Goal: Information Seeking & Learning: Find specific page/section

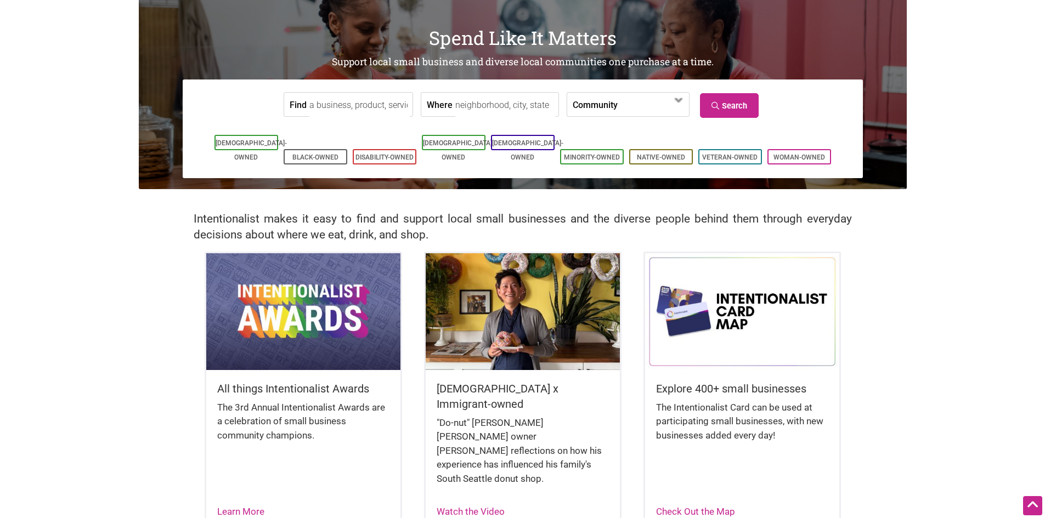
scroll to position [55, 0]
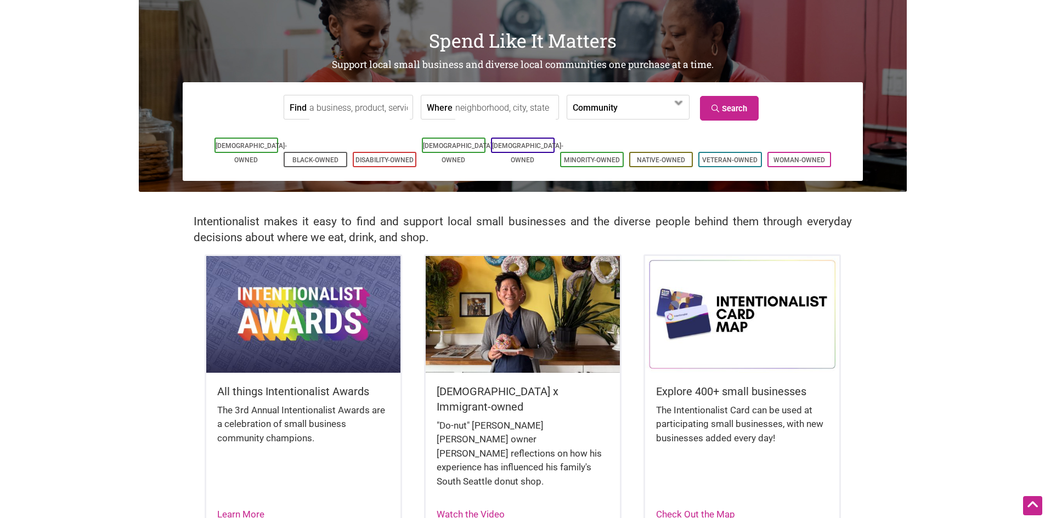
click at [588, 106] on label "Community" at bounding box center [594, 107] width 45 height 24
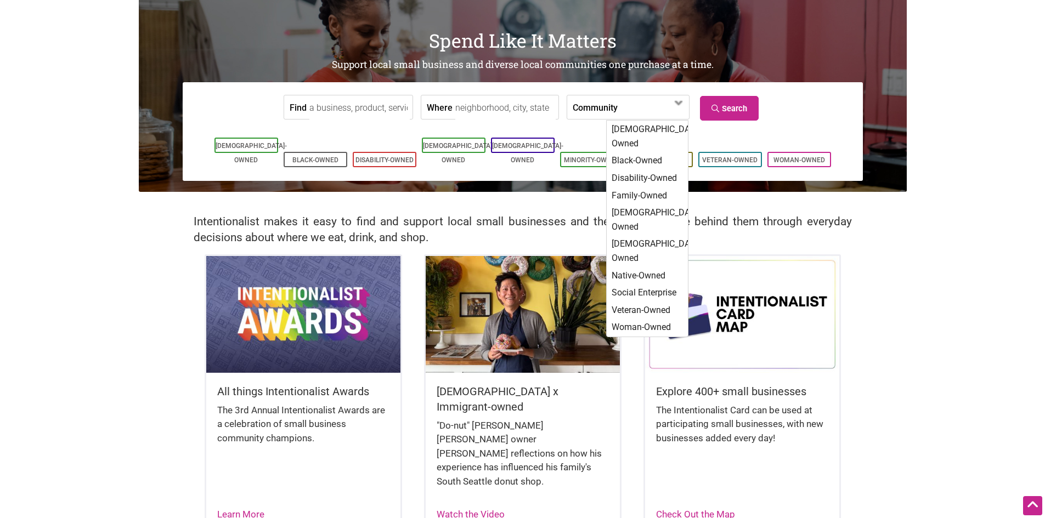
click at [589, 106] on label "Community" at bounding box center [594, 107] width 45 height 24
click at [489, 115] on input "Where" at bounding box center [505, 107] width 100 height 25
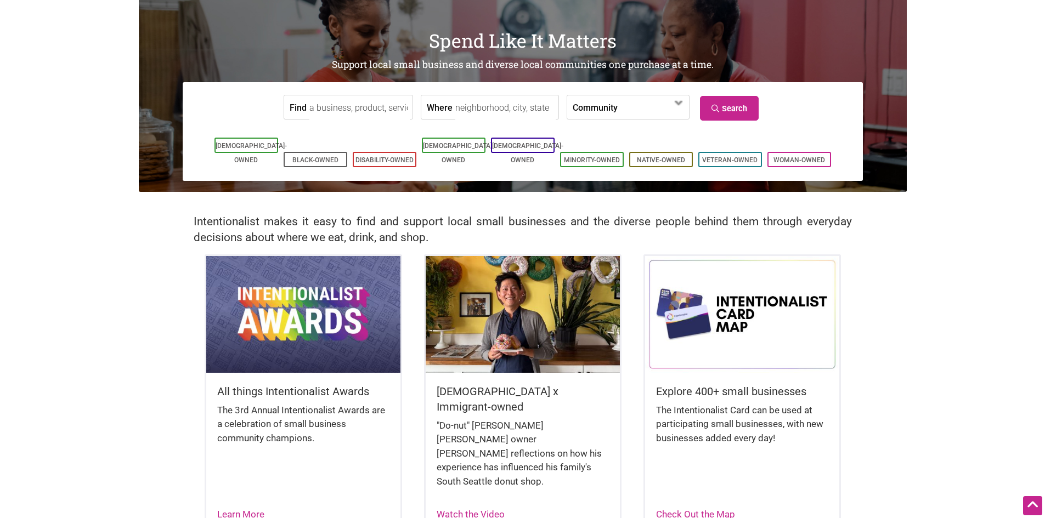
click at [481, 107] on input "Where" at bounding box center [505, 107] width 100 height 25
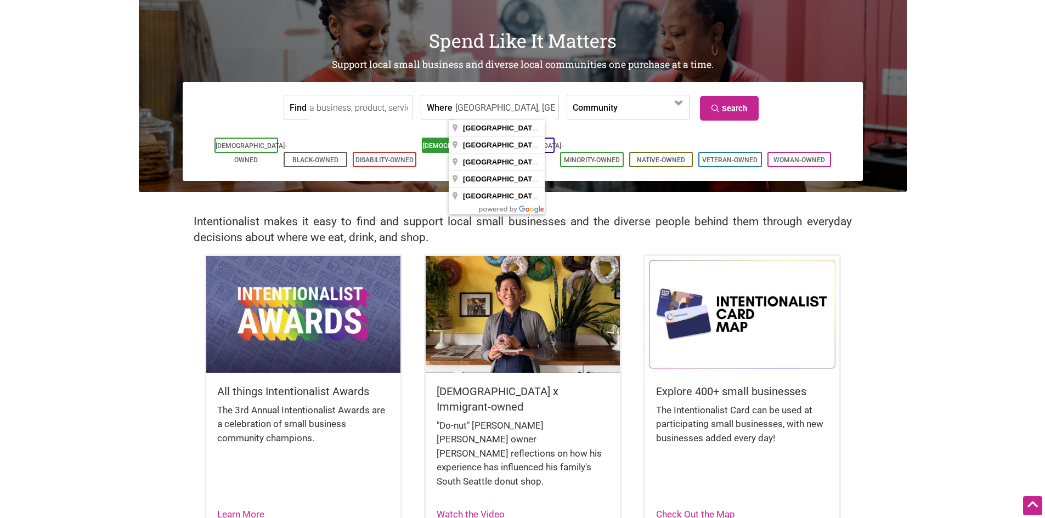
type input "Seattle, WA, USA"
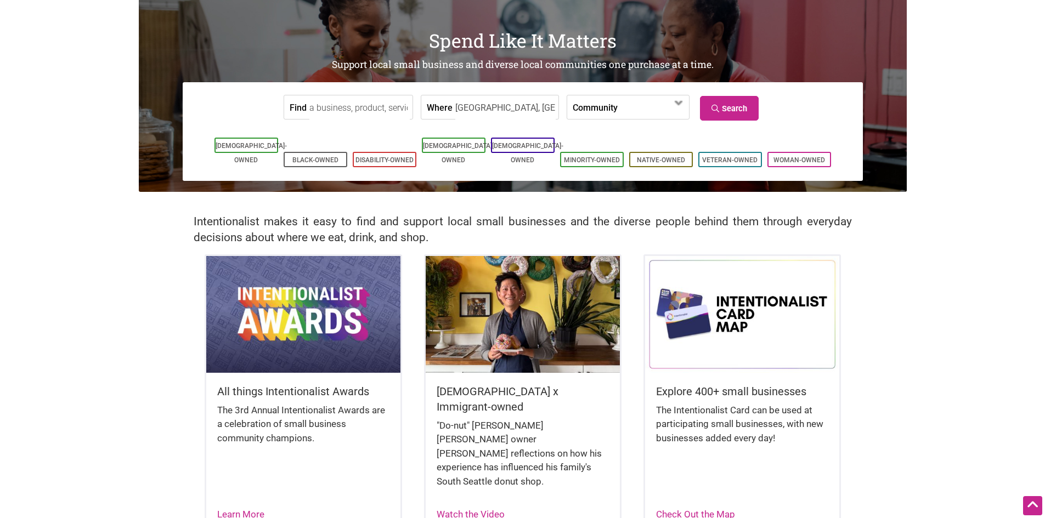
click at [329, 109] on input "Find" at bounding box center [359, 107] width 100 height 25
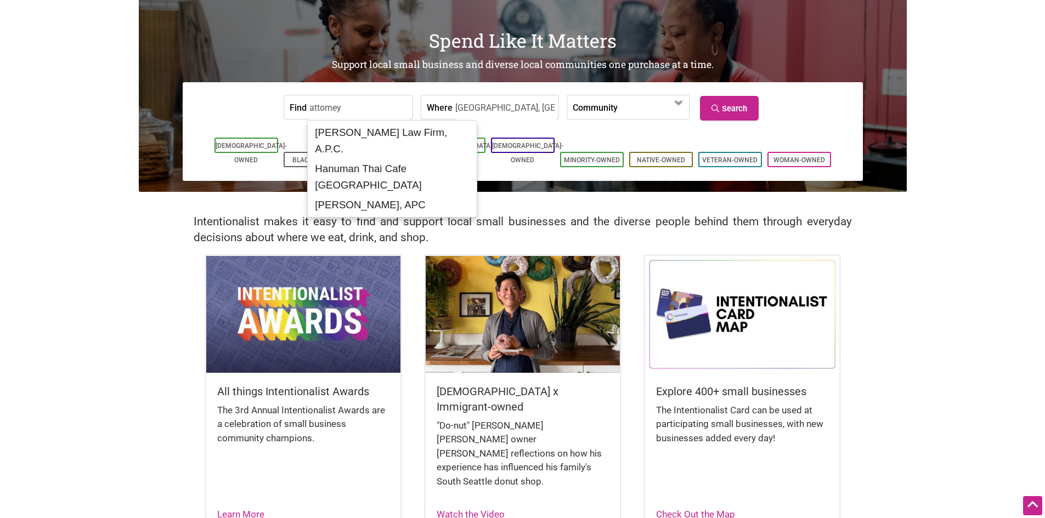
drag, startPoint x: 360, startPoint y: 111, endPoint x: 297, endPoint y: 114, distance: 62.6
click at [290, 106] on div "Find attorney" at bounding box center [347, 107] width 129 height 25
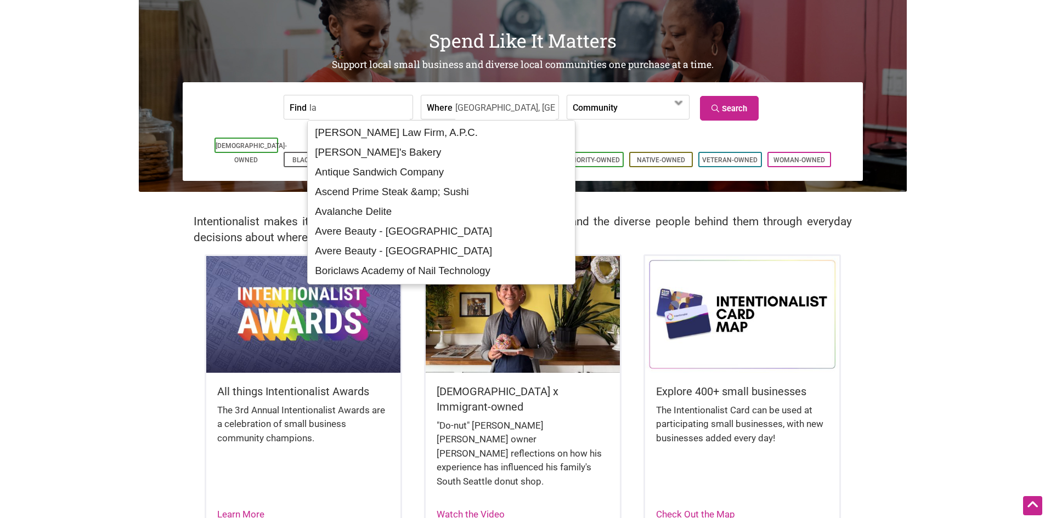
type input "l"
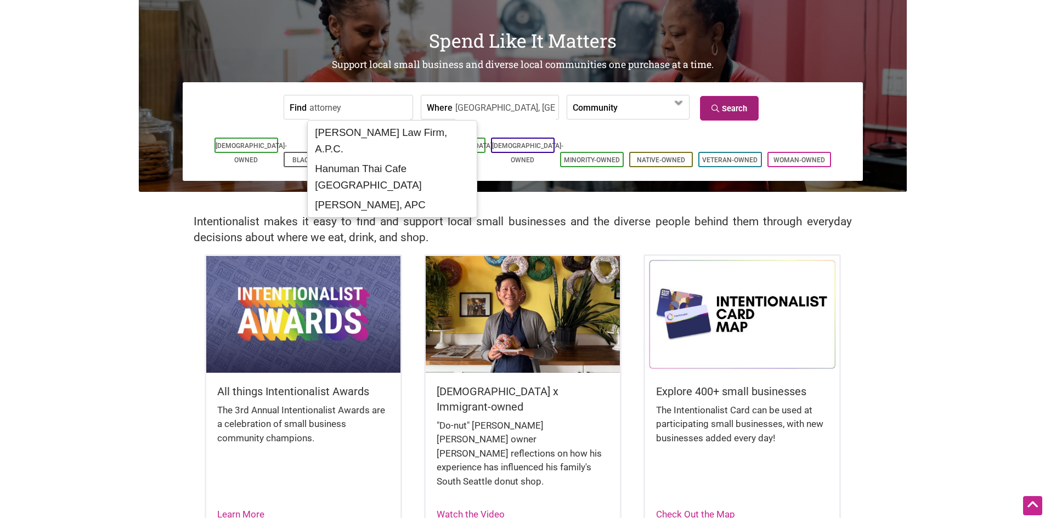
type input "attorney"
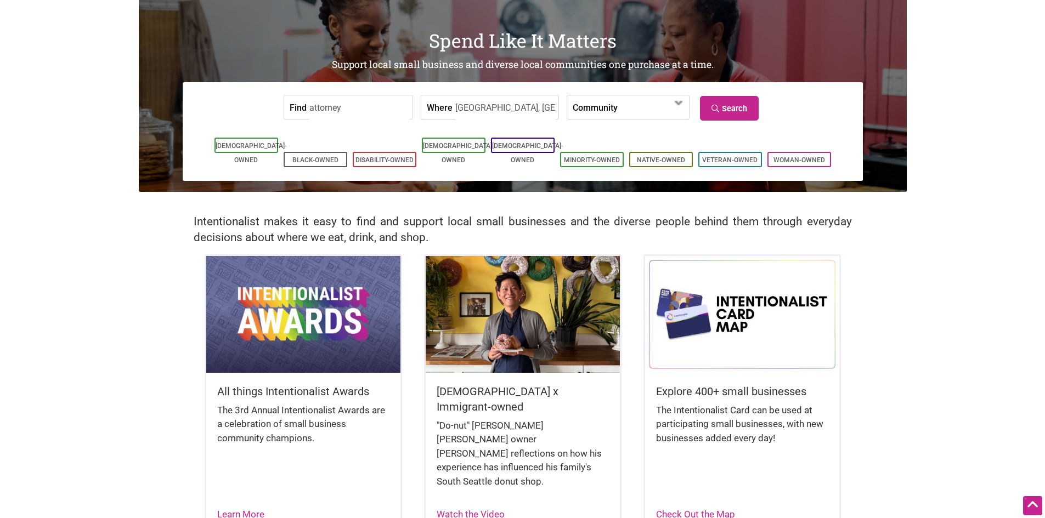
drag, startPoint x: 745, startPoint y: 111, endPoint x: 650, endPoint y: 409, distance: 312.5
click at [744, 111] on link "Search" at bounding box center [729, 108] width 59 height 25
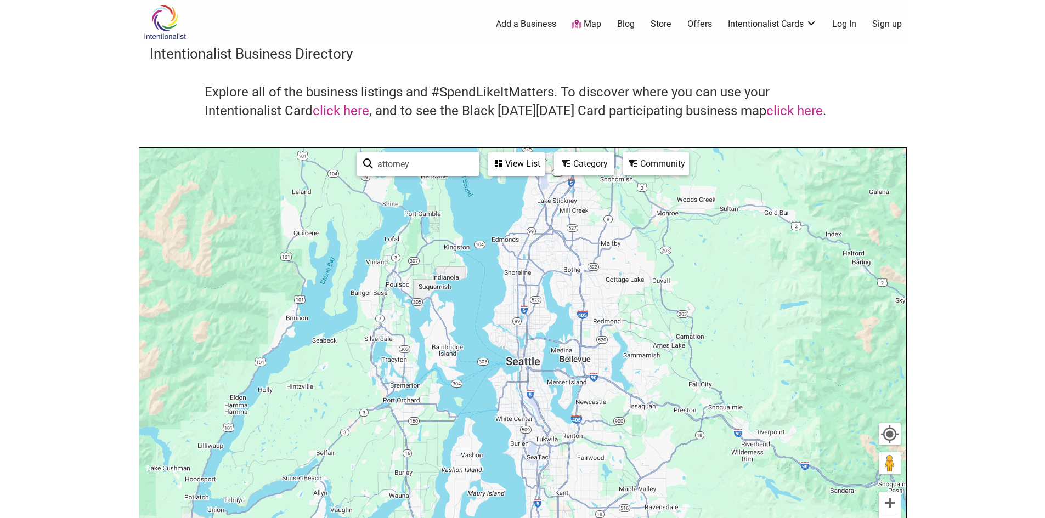
click at [521, 163] on div "View List" at bounding box center [516, 164] width 55 height 21
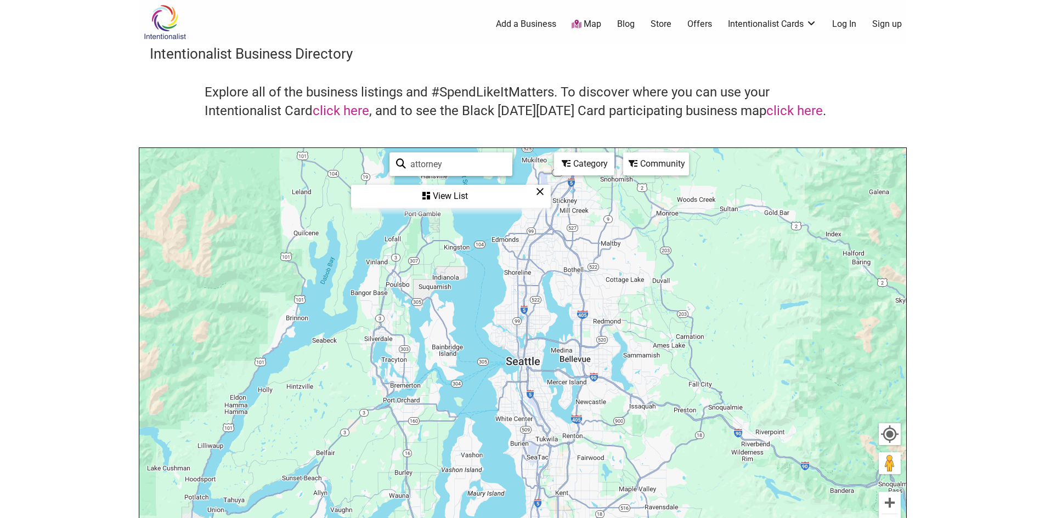
click at [549, 186] on div "Category" at bounding box center [450, 196] width 197 height 21
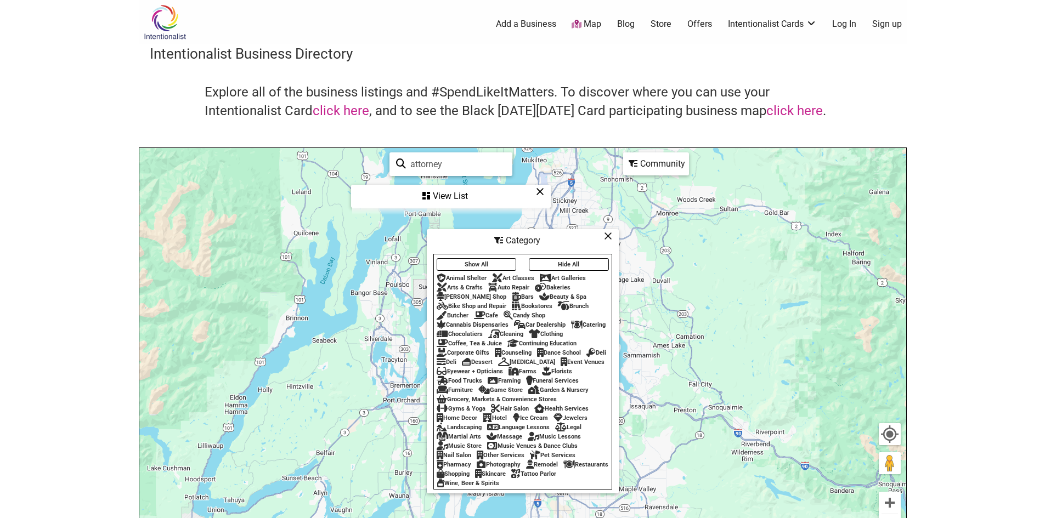
click at [569, 429] on div "Legal" at bounding box center [568, 427] width 26 height 7
click at [571, 429] on div "Legal" at bounding box center [568, 427] width 26 height 7
click at [565, 428] on icon at bounding box center [561, 427] width 12 height 1
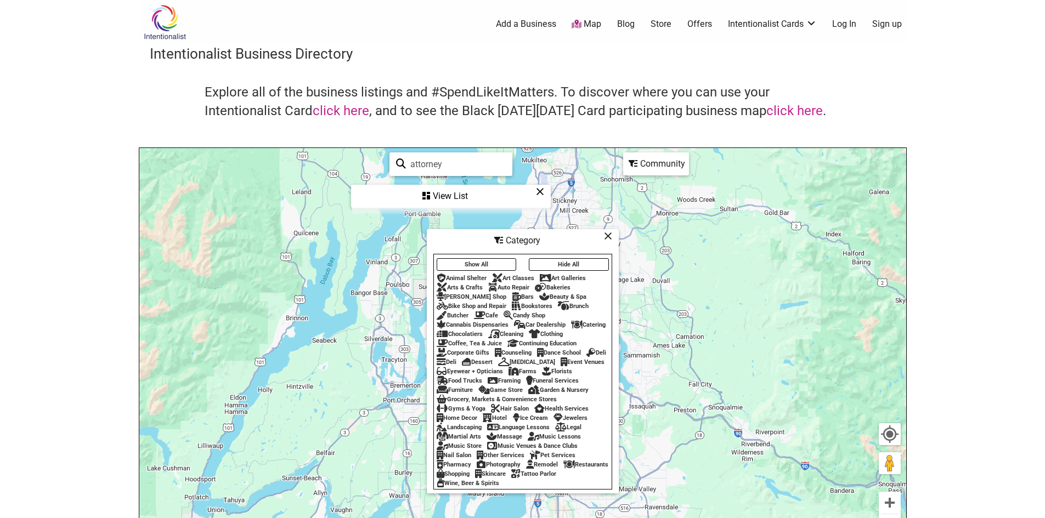
click at [549, 186] on div "Community" at bounding box center [450, 196] width 197 height 21
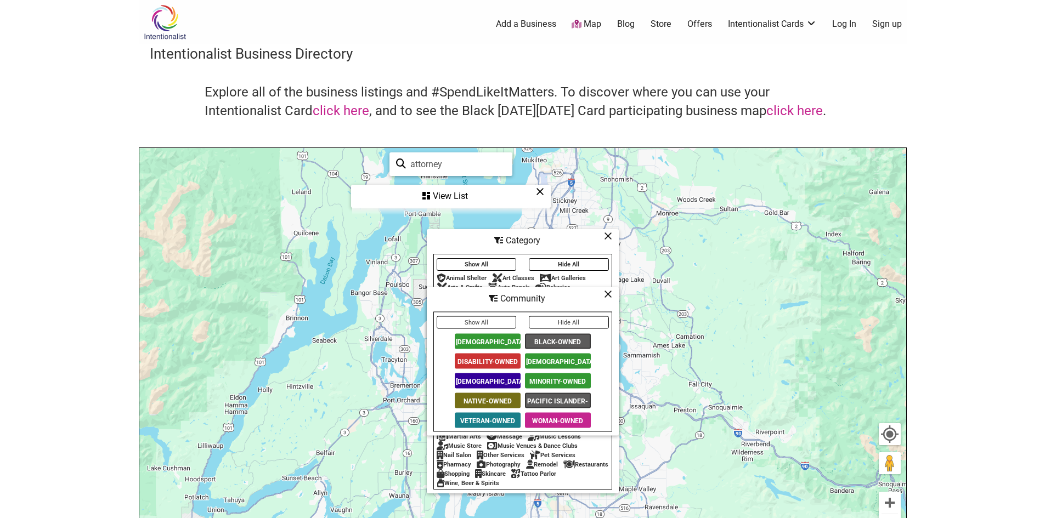
click at [490, 323] on button "Show All" at bounding box center [476, 322] width 80 height 13
click at [609, 294] on icon at bounding box center [608, 294] width 8 height 1
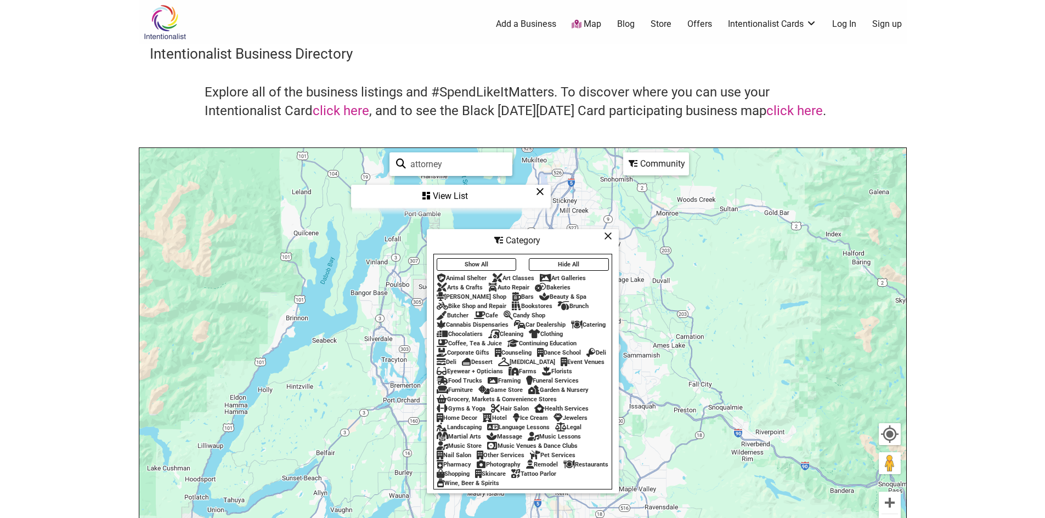
click at [456, 162] on input "attorney" at bounding box center [456, 164] width 100 height 21
drag, startPoint x: 395, startPoint y: 163, endPoint x: 292, endPoint y: 154, distance: 104.0
click at [292, 155] on div "To navigate, press the arrow keys. Use ctrl + scroll to zoom the map attorney S…" at bounding box center [522, 361] width 767 height 427
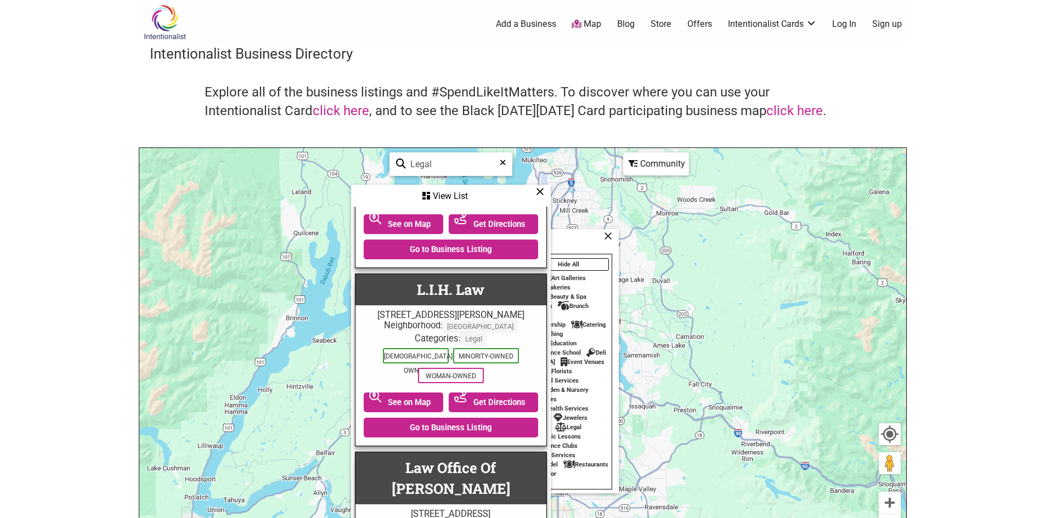
scroll to position [110, 0]
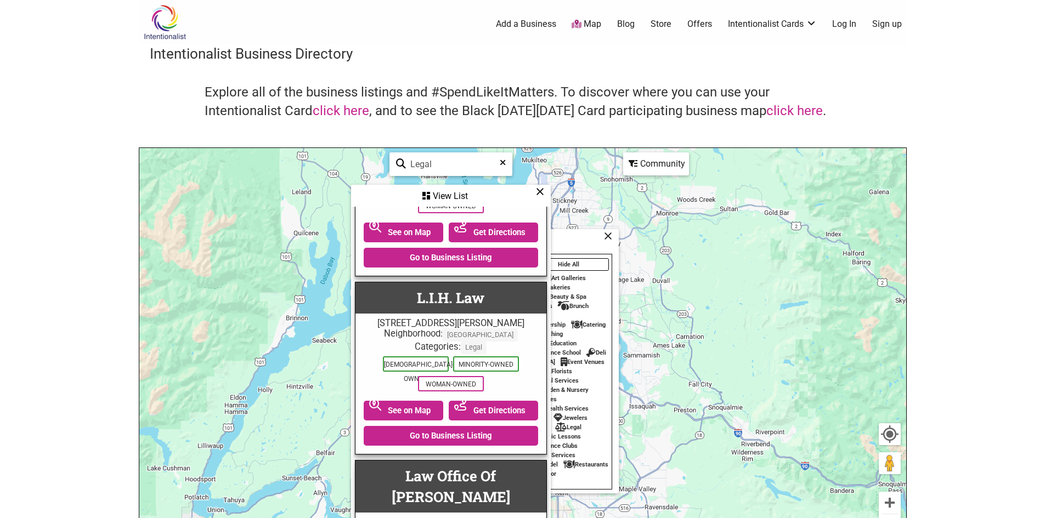
type input "Legal"
click at [729, 382] on div "To navigate, press the arrow keys." at bounding box center [522, 361] width 767 height 427
click at [541, 192] on icon at bounding box center [540, 191] width 8 height 1
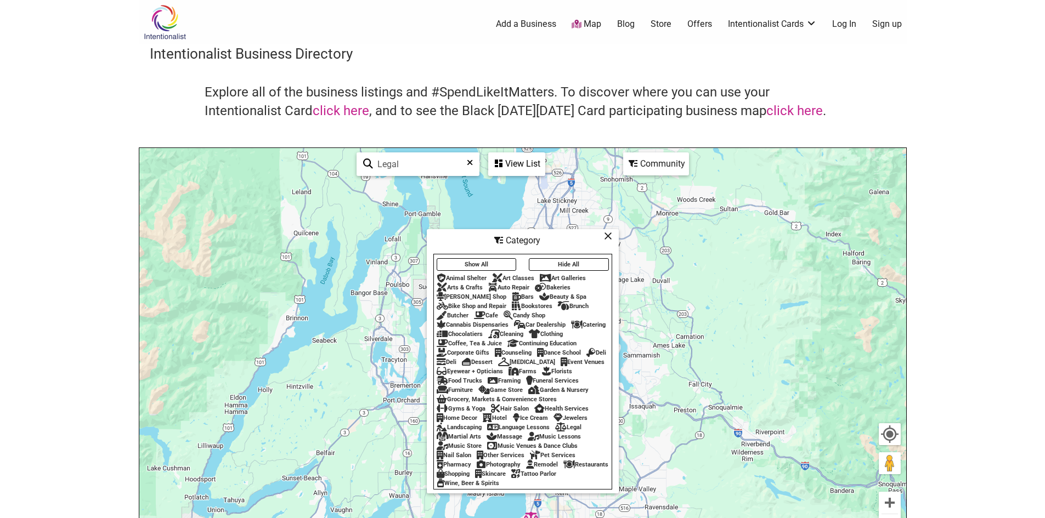
click at [544, 166] on div "Community" at bounding box center [516, 164] width 55 height 21
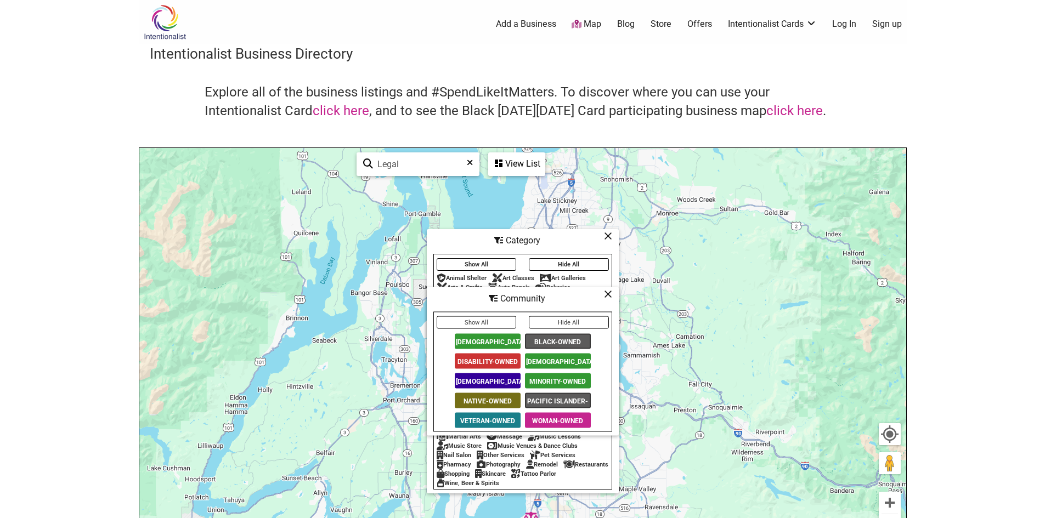
click at [486, 381] on span "[DEMOGRAPHIC_DATA]-Owned" at bounding box center [488, 380] width 66 height 15
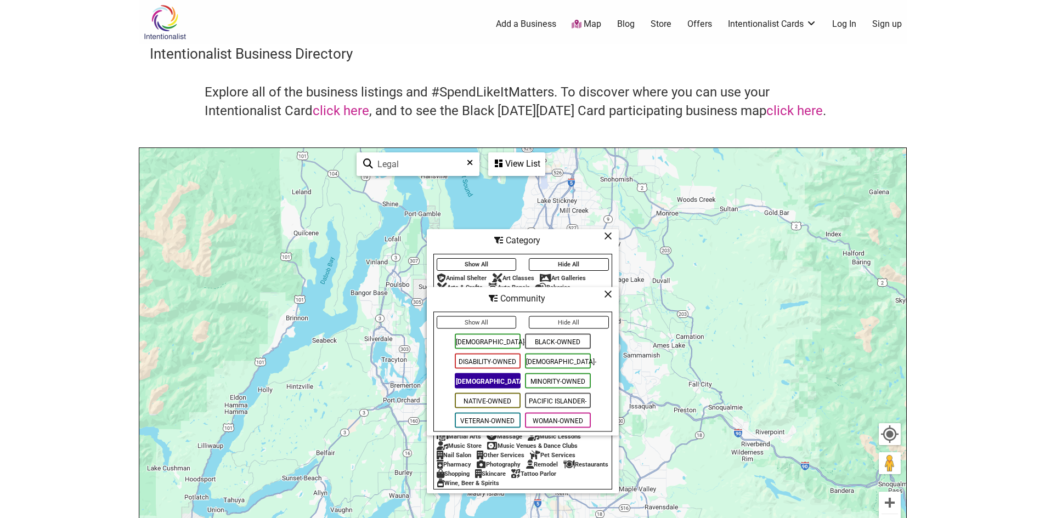
click at [557, 382] on span "Minority-Owned" at bounding box center [558, 380] width 66 height 15
click at [490, 320] on button "Show All" at bounding box center [476, 322] width 80 height 13
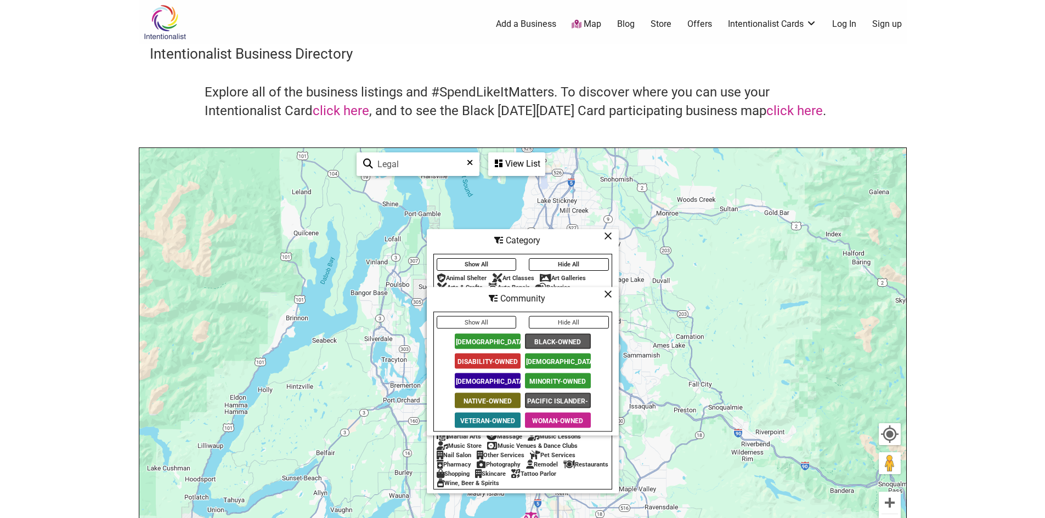
click at [503, 375] on span "[DEMOGRAPHIC_DATA]-Owned" at bounding box center [488, 380] width 66 height 15
click at [562, 382] on span "Minority-Owned" at bounding box center [558, 380] width 66 height 15
click at [609, 294] on icon at bounding box center [608, 294] width 8 height 1
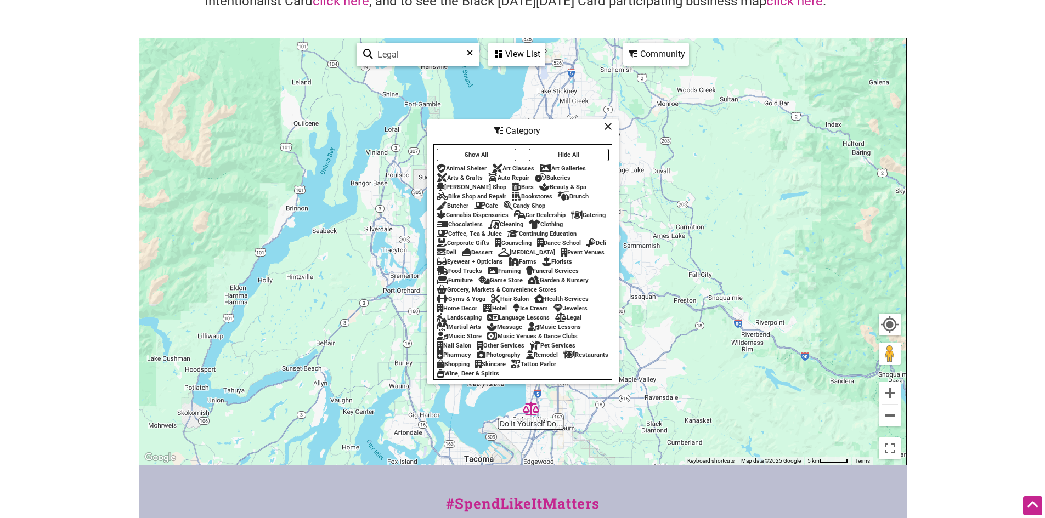
click at [531, 407] on img "Do It Yourself Documents LLC" at bounding box center [531, 409] width 16 height 16
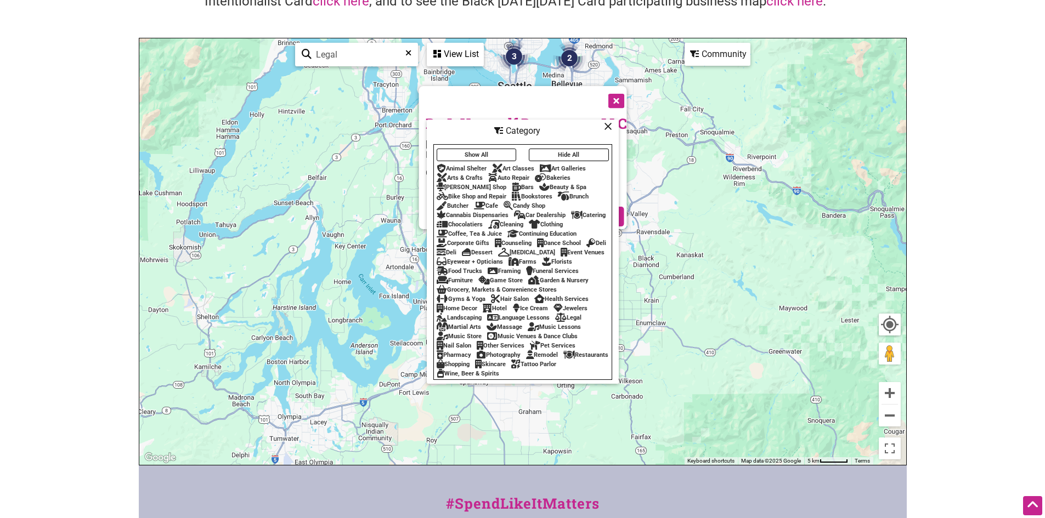
click at [608, 126] on icon at bounding box center [608, 126] width 8 height 1
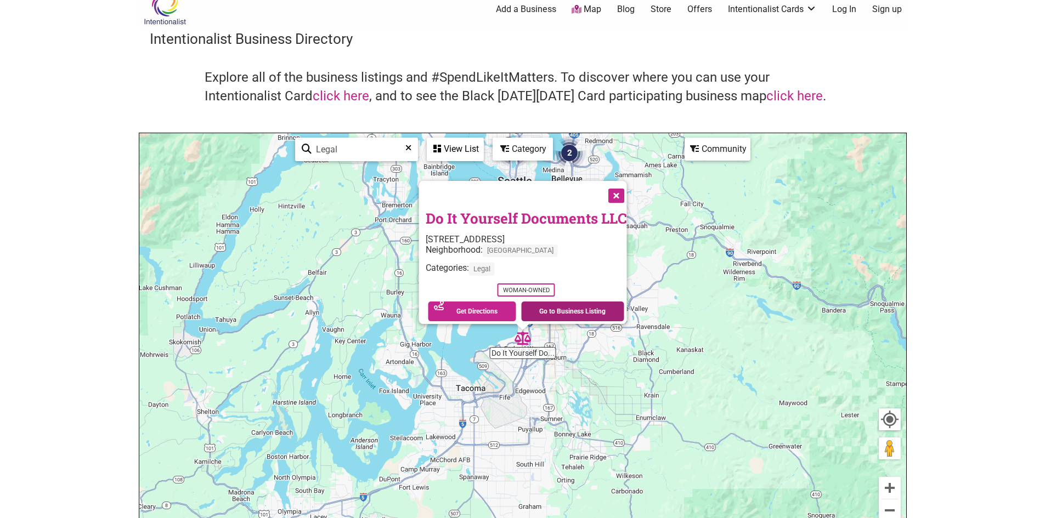
scroll to position [0, 0]
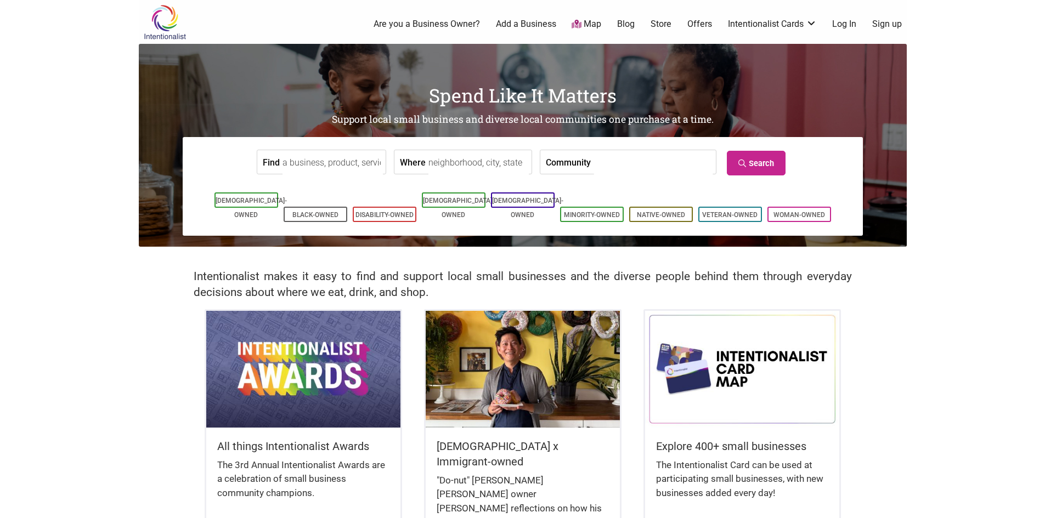
scroll to position [50, 0]
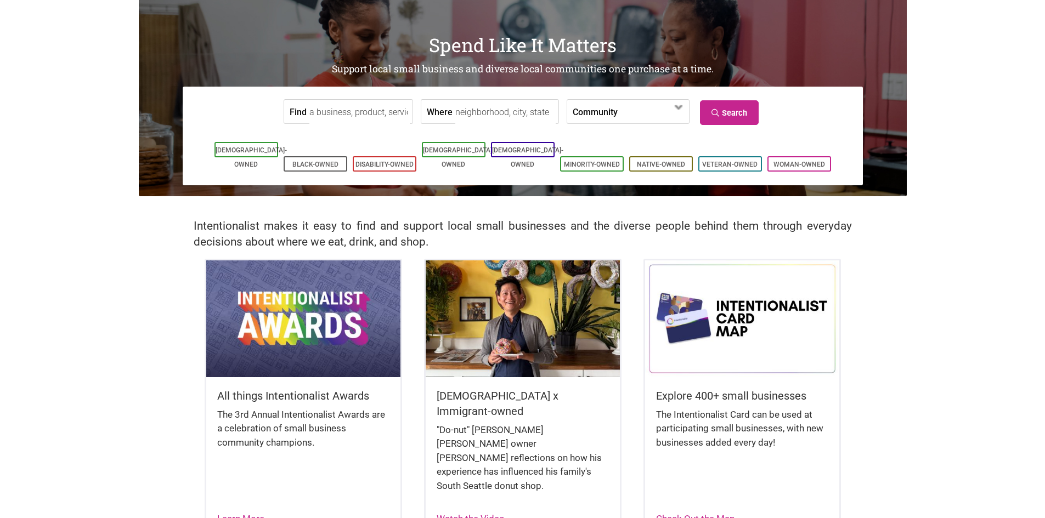
click at [356, 112] on input "Find" at bounding box center [359, 112] width 100 height 25
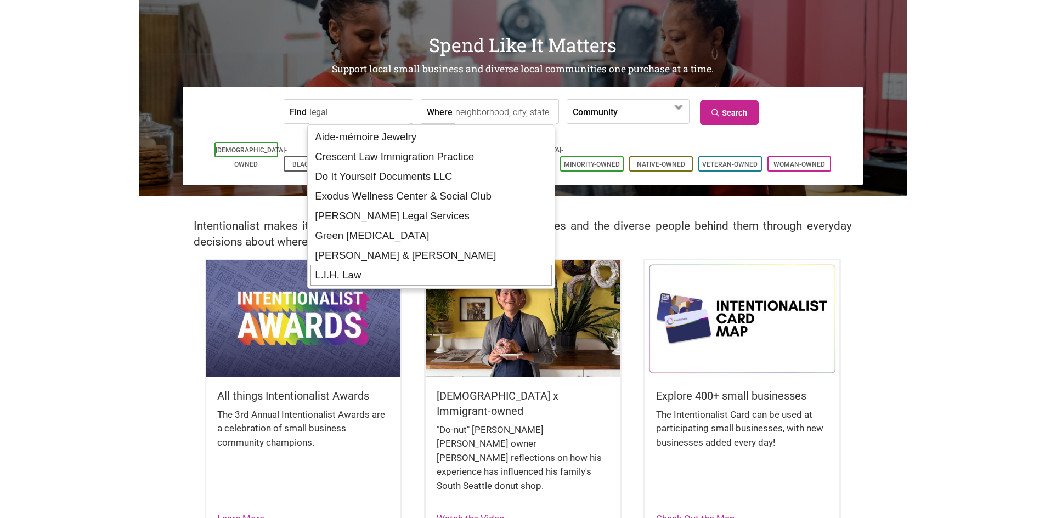
click at [359, 273] on div "L.I.H. Law" at bounding box center [430, 275] width 241 height 21
type input "L.I.H. Law"
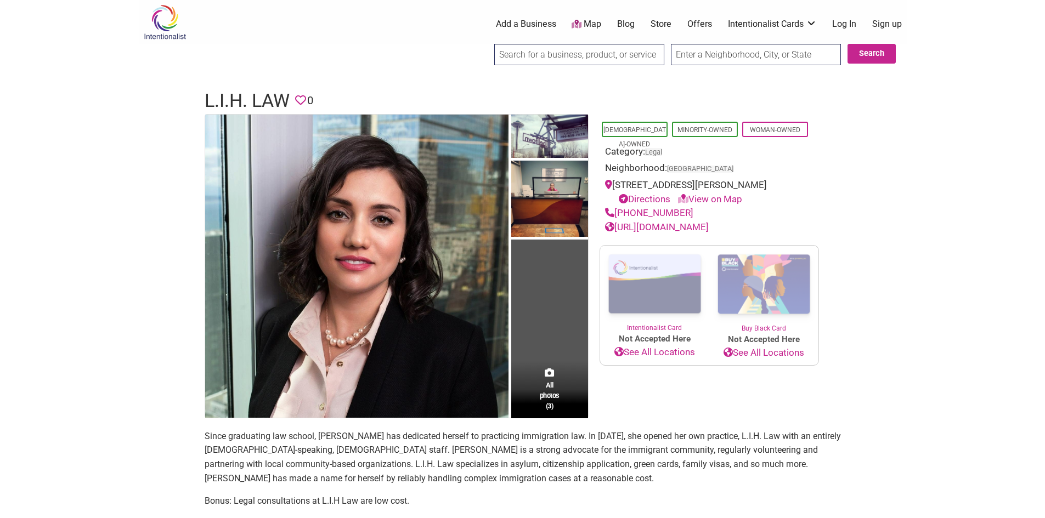
click at [513, 54] on input "search" at bounding box center [579, 54] width 170 height 21
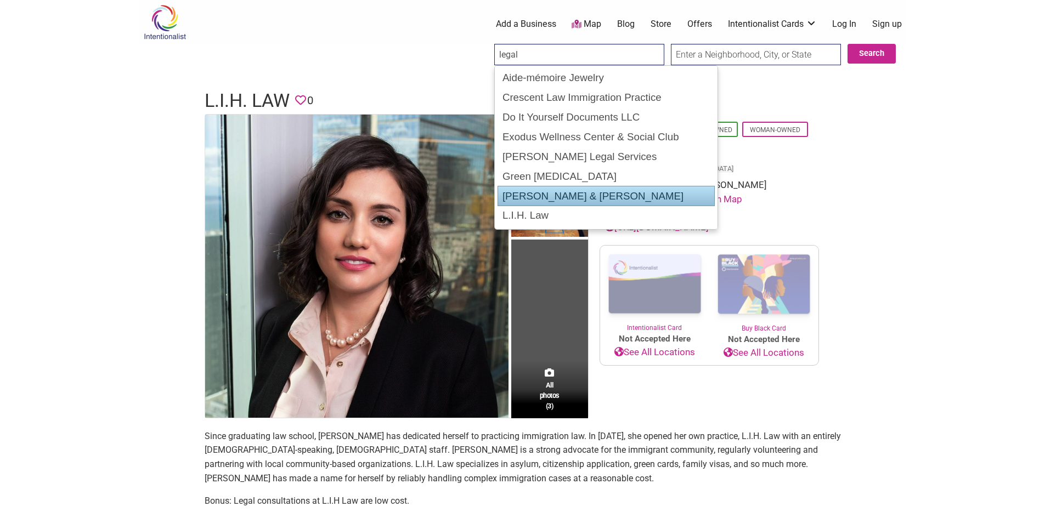
scroll to position [18, 0]
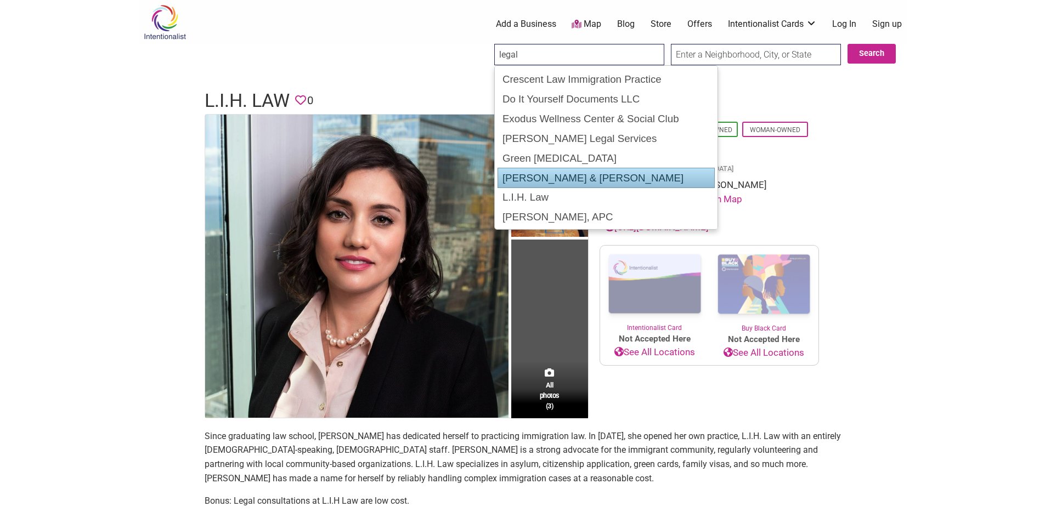
click at [549, 178] on div "Grigoryan Blum & Grigoryan" at bounding box center [605, 178] width 217 height 21
type input "Grigoryan Blum & Grigoryan"
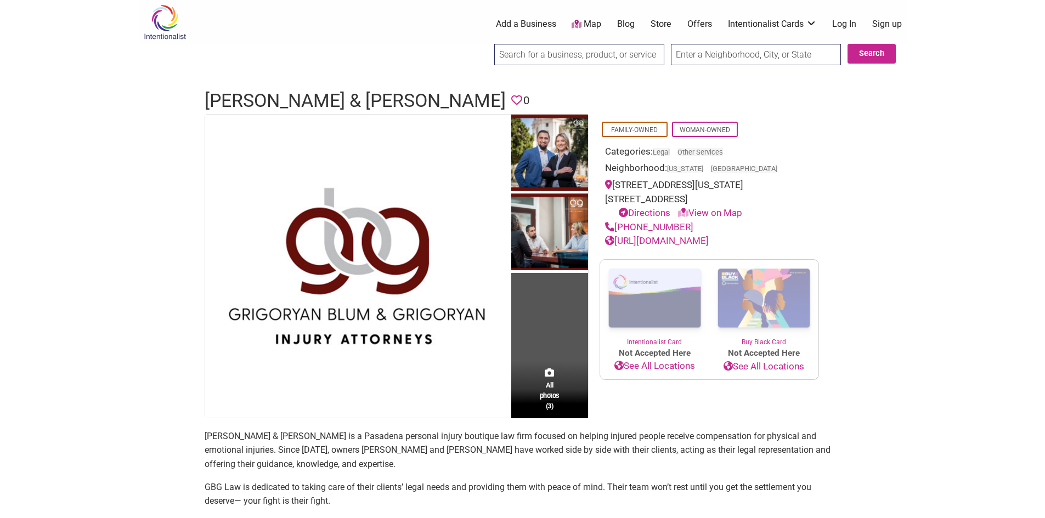
click at [596, 55] on input "search" at bounding box center [579, 54] width 170 height 21
click at [542, 60] on input "search" at bounding box center [579, 54] width 170 height 21
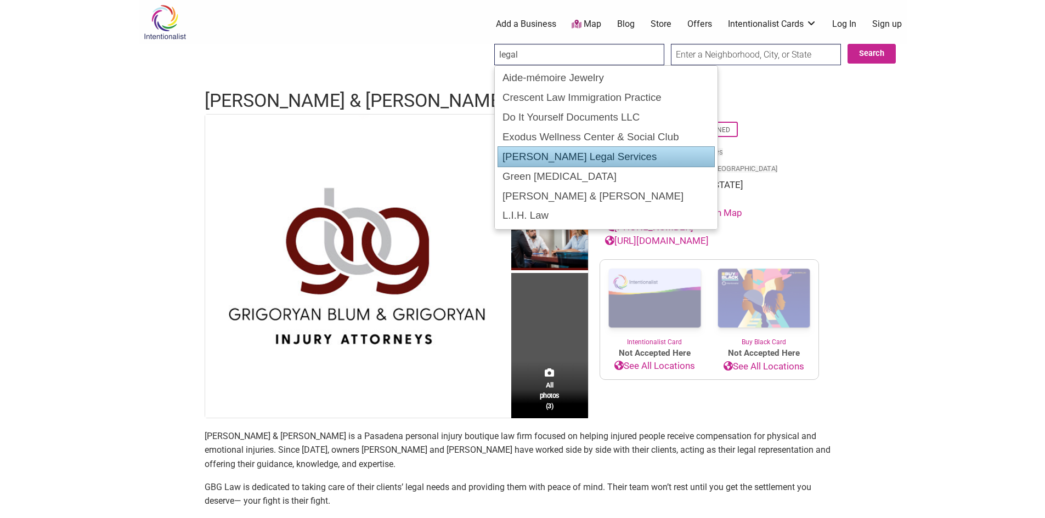
drag, startPoint x: 580, startPoint y: 157, endPoint x: 612, endPoint y: 216, distance: 67.2
click at [581, 157] on div "[PERSON_NAME] Legal Services" at bounding box center [605, 156] width 217 height 21
type input "[PERSON_NAME] Legal Services"
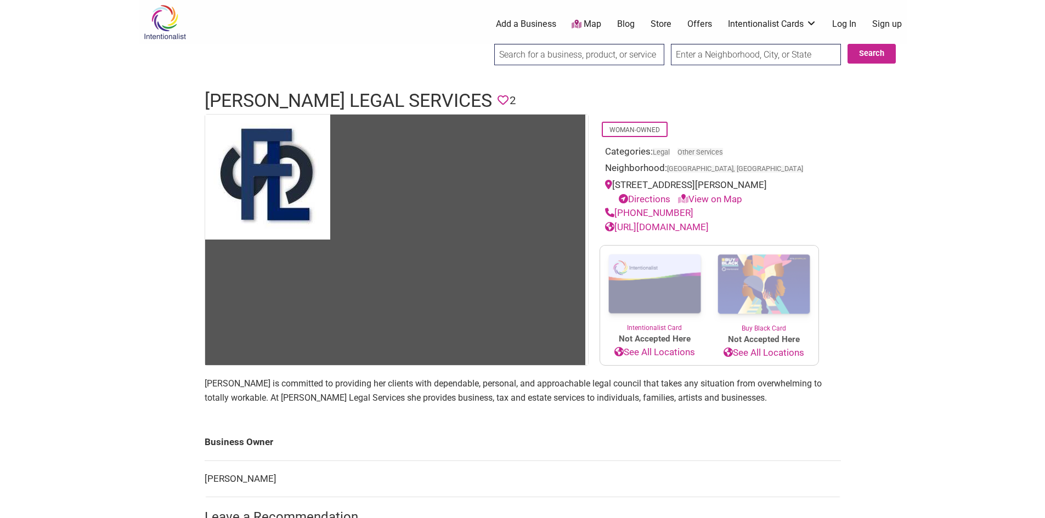
click at [568, 58] on input "search" at bounding box center [579, 54] width 170 height 21
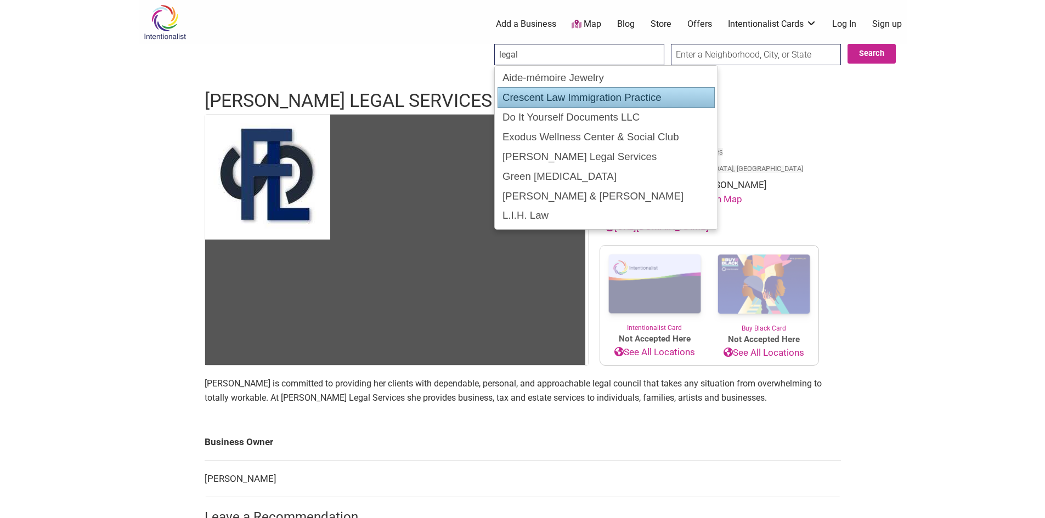
drag, startPoint x: 602, startPoint y: 93, endPoint x: 611, endPoint y: 160, distance: 68.1
click at [602, 94] on div "Crescent Law Immigration Practice" at bounding box center [605, 97] width 217 height 21
type input "Crescent Law Immigration Practice"
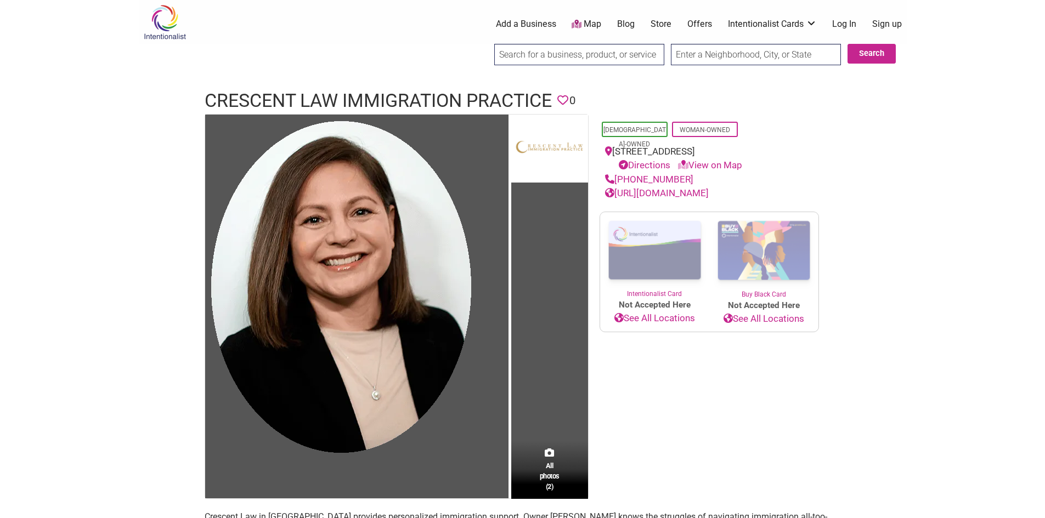
click at [534, 52] on input "search" at bounding box center [579, 54] width 170 height 21
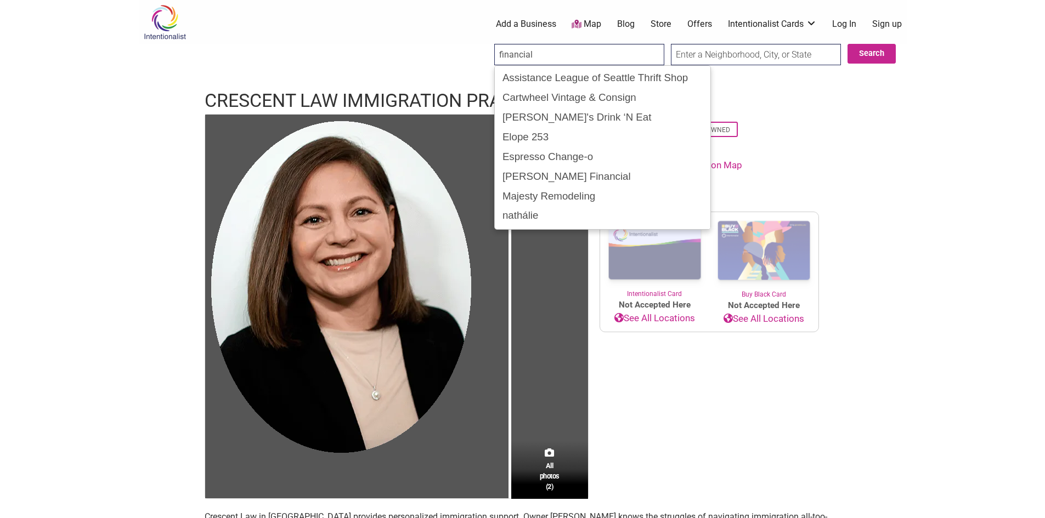
type input "financial"
click at [483, 44] on input "Search" at bounding box center [504, 55] width 42 height 22
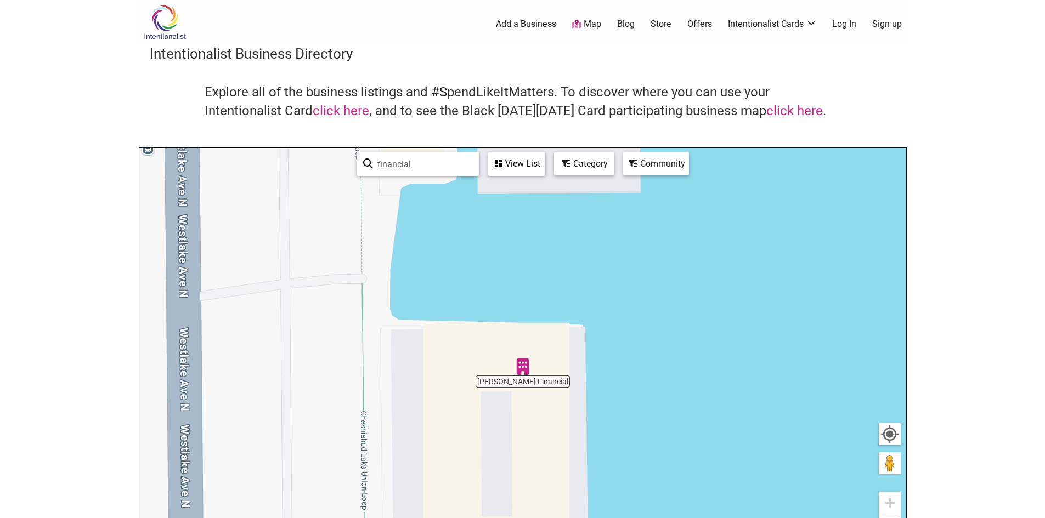
click at [521, 361] on img "Gresham Financial" at bounding box center [522, 367] width 16 height 16
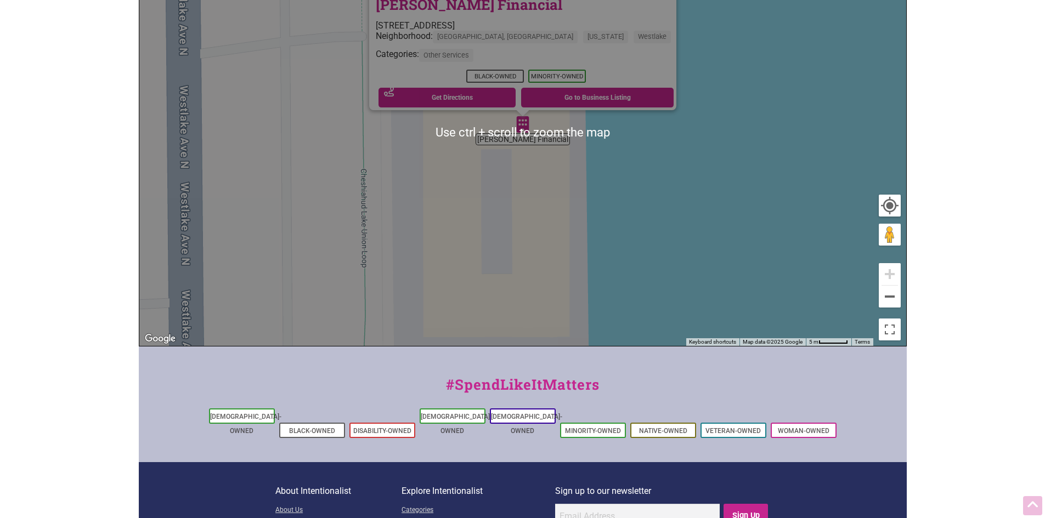
scroll to position [318, 0]
